Goal: Task Accomplishment & Management: Manage account settings

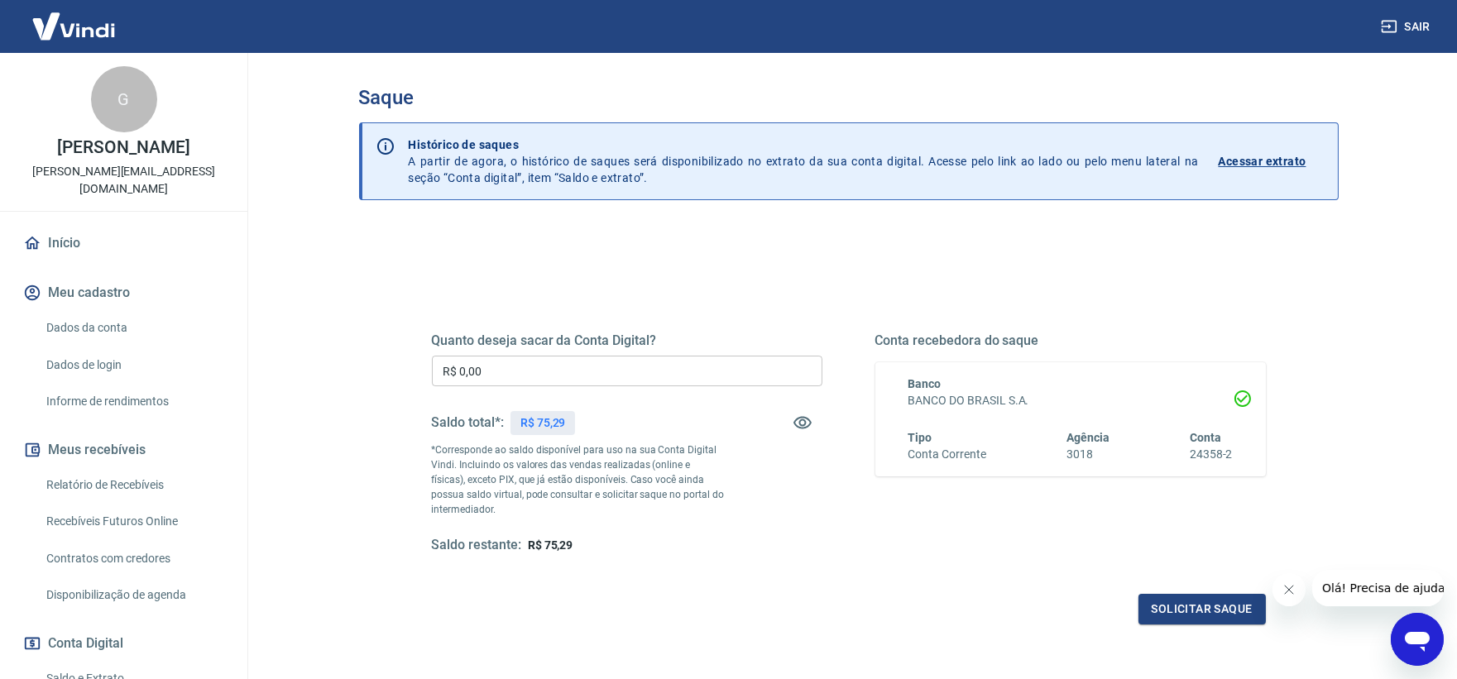
click at [582, 368] on input "R$ 0,00" at bounding box center [627, 371] width 390 height 31
type input "R$ 75,29"
click at [1214, 619] on button "Solicitar saque" at bounding box center [1201, 609] width 127 height 31
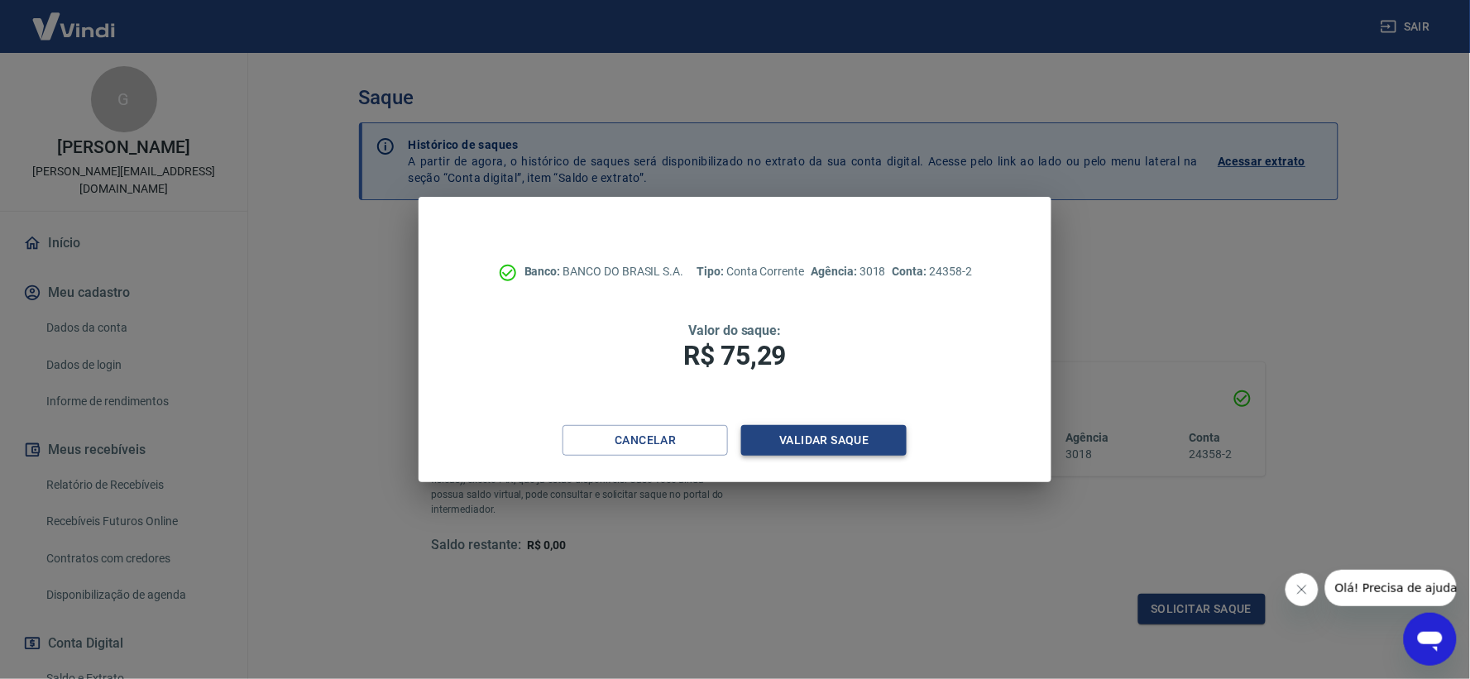
click at [817, 434] on button "Validar saque" at bounding box center [823, 440] width 165 height 31
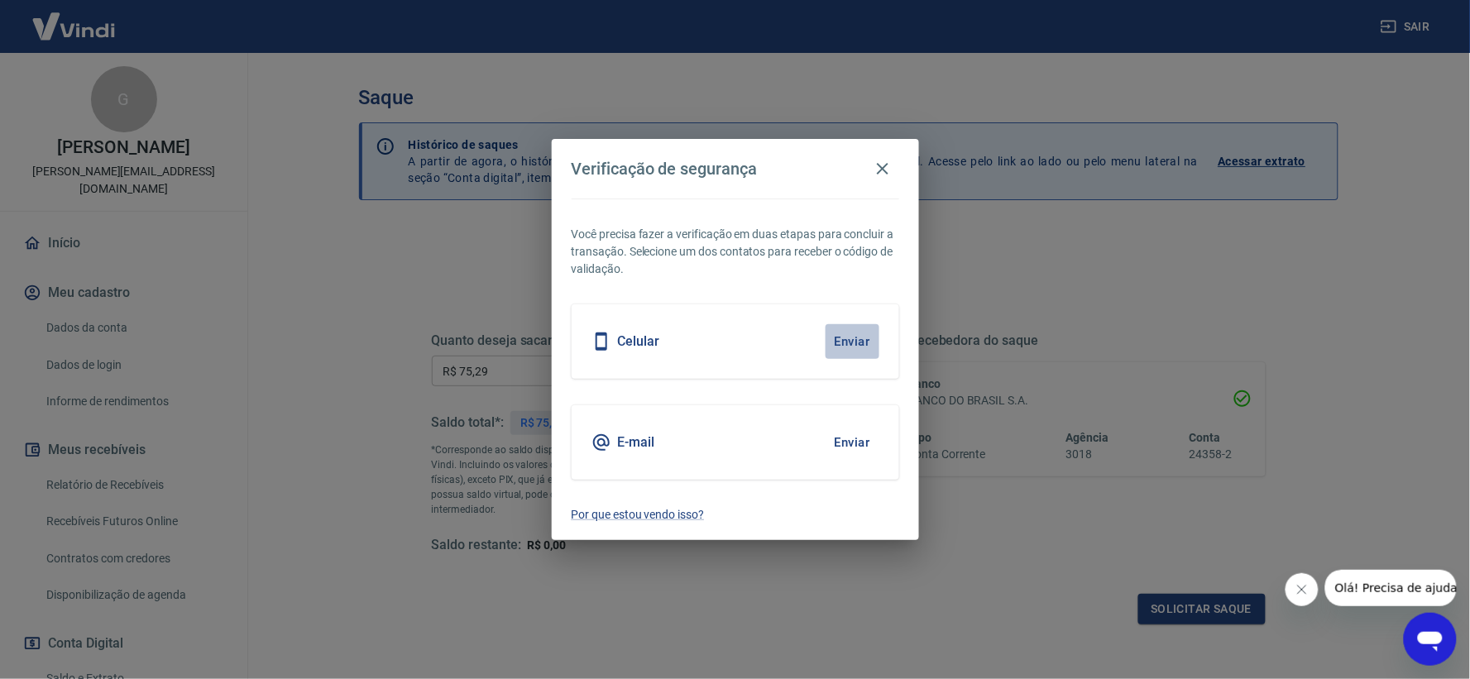
click at [854, 343] on button "Enviar" at bounding box center [853, 341] width 54 height 35
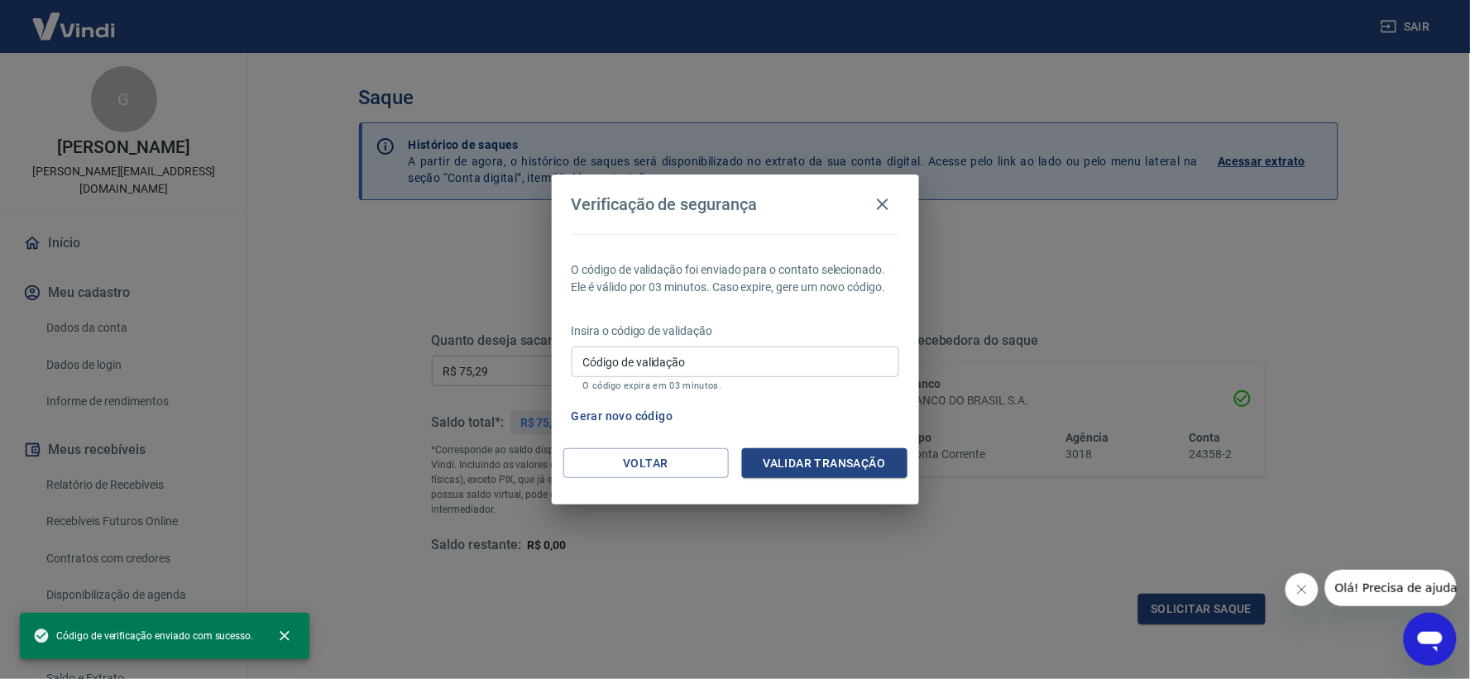
click at [745, 368] on input "Código de validação" at bounding box center [736, 362] width 328 height 31
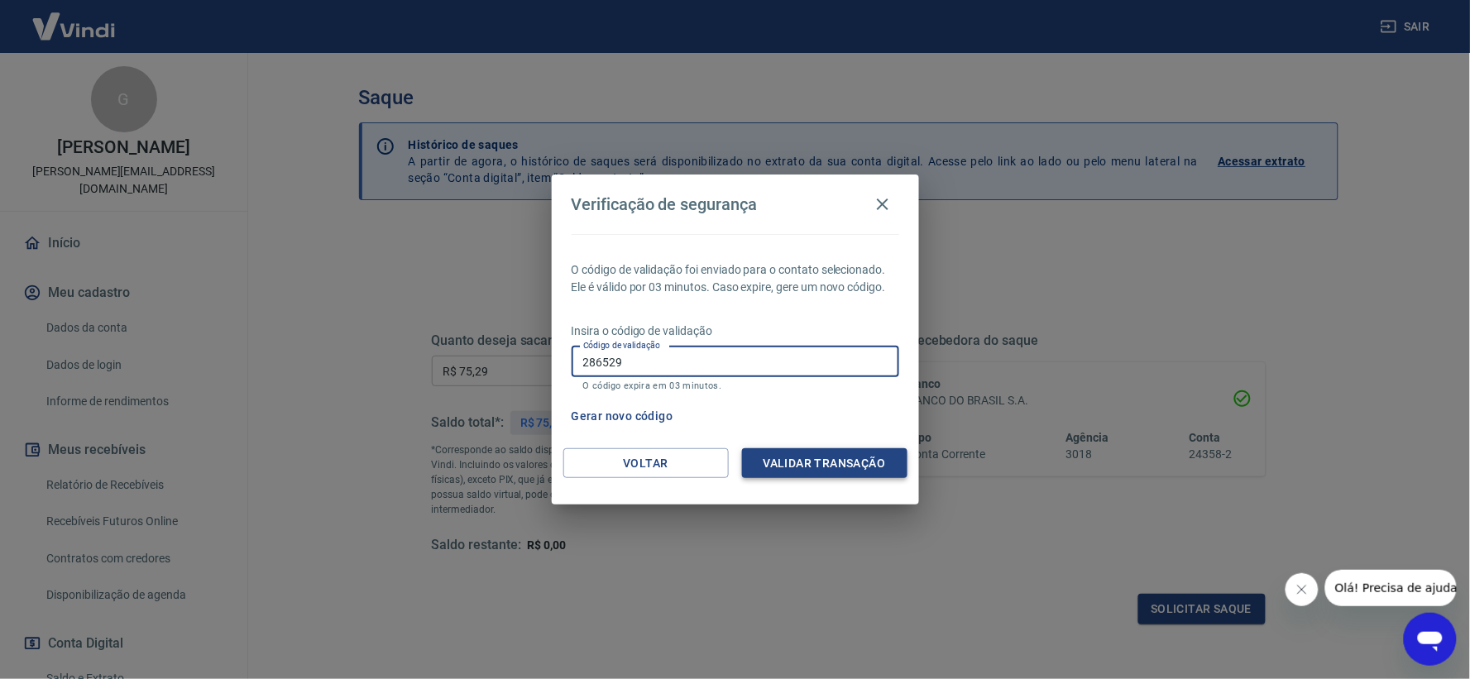
type input "286529"
click at [832, 472] on button "Validar transação" at bounding box center [824, 463] width 165 height 31
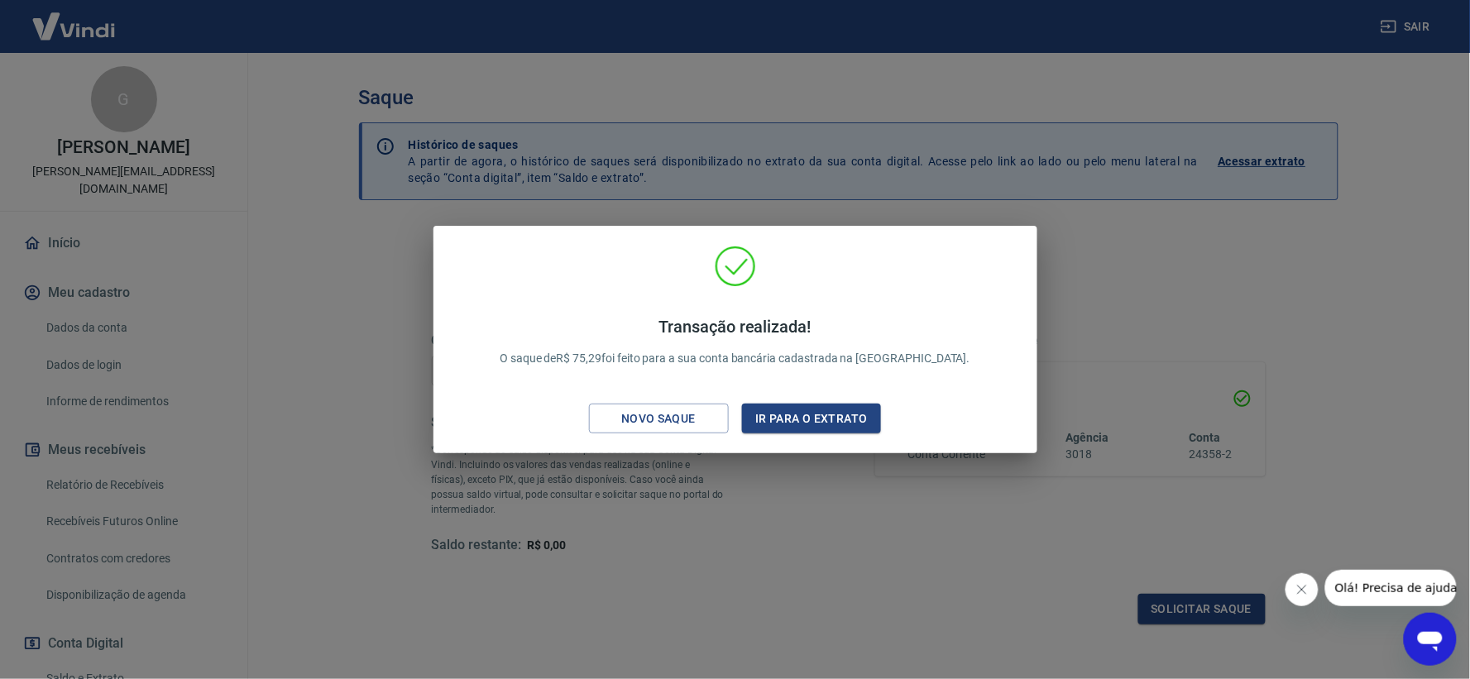
click at [1119, 247] on div "Transação realizada! O saque de R$ 75,29 foi feito para a sua conta bancária ca…" at bounding box center [735, 339] width 1470 height 679
